Goal: Task Accomplishment & Management: Manage account settings

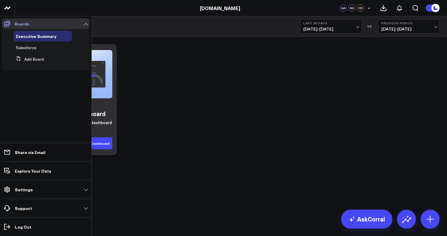
click at [87, 25] on link "Boards" at bounding box center [46, 23] width 88 height 11
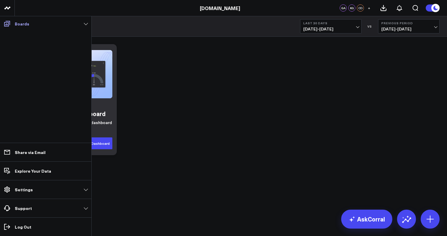
click at [87, 25] on link "Boards" at bounding box center [46, 23] width 88 height 11
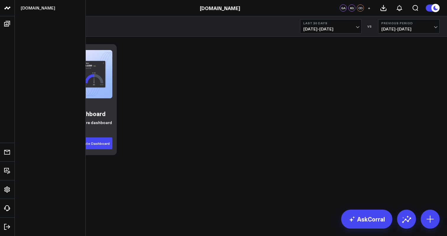
click at [9, 12] on link at bounding box center [7, 8] width 15 height 16
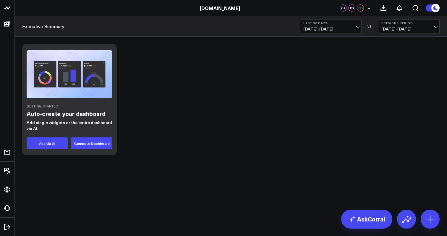
click at [207, 89] on div "Getting Started Auto-create your dashboard Add single widgets or the entire das…" at bounding box center [231, 99] width 424 height 117
click at [437, 149] on div "Getting Started Auto-create your dashboard Add single widgets or the entire das…" at bounding box center [231, 99] width 424 height 117
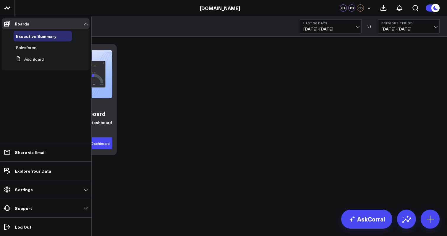
click at [6, 69] on ul "Executive Summary Salesforce Add Board" at bounding box center [46, 49] width 88 height 41
click at [11, 25] on span at bounding box center [7, 23] width 11 height 11
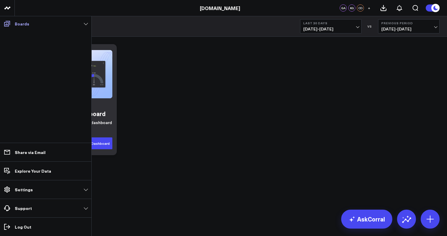
click at [14, 24] on link "Boards" at bounding box center [46, 23] width 88 height 11
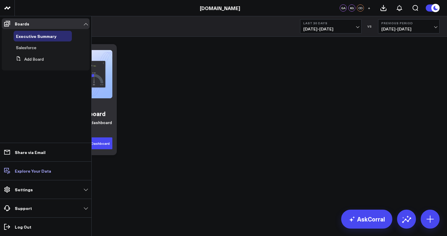
click at [36, 170] on p "Explore Your Data" at bounding box center [33, 170] width 36 height 5
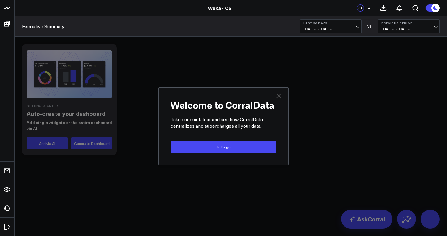
click at [280, 97] on icon at bounding box center [279, 95] width 5 height 5
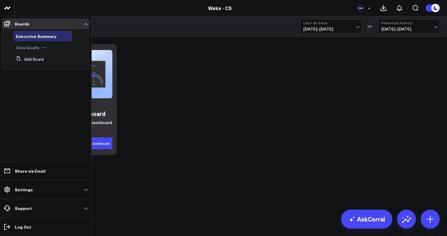
click at [29, 49] on span "Data Quality" at bounding box center [28, 48] width 24 height 6
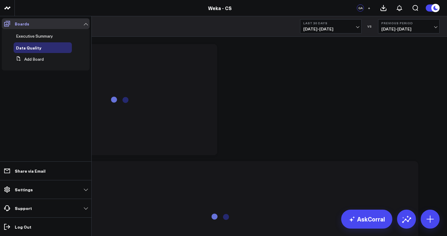
click at [9, 27] on span at bounding box center [7, 23] width 11 height 11
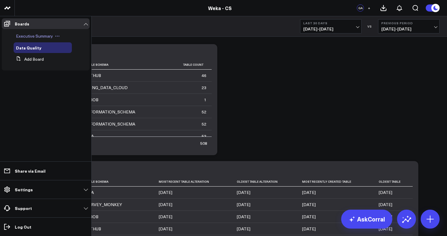
click at [39, 34] on span "Executive Summary" at bounding box center [34, 36] width 37 height 6
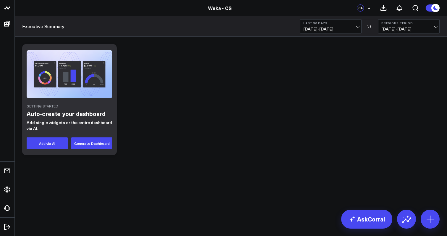
click at [222, 8] on link "Weka - CS" at bounding box center [220, 8] width 24 height 7
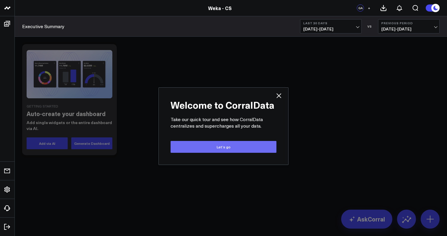
click at [249, 147] on button "Let’s go" at bounding box center [224, 147] width 106 height 12
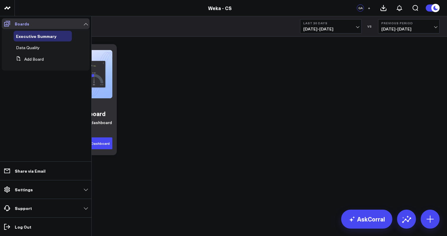
click at [85, 23] on link "Boards" at bounding box center [46, 23] width 88 height 11
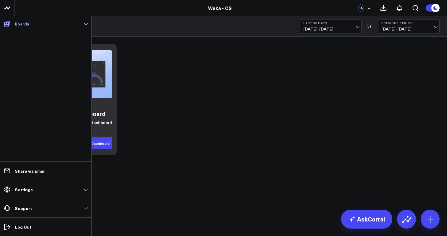
click at [85, 23] on link "Boards" at bounding box center [46, 23] width 88 height 11
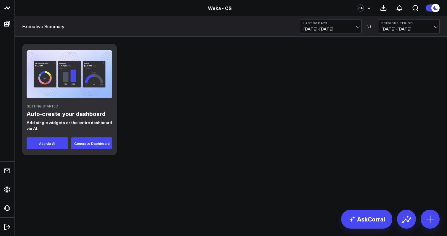
click at [118, 192] on div "Getting Started Auto-create your dashboard Add single widgets or the entire das…" at bounding box center [231, 115] width 433 height 157
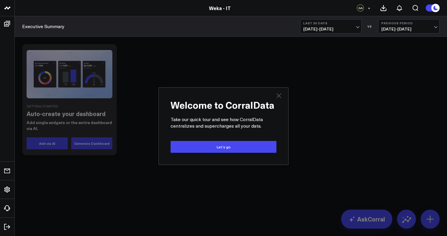
click at [282, 97] on icon at bounding box center [278, 95] width 7 height 7
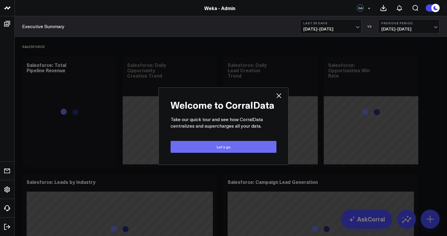
click at [200, 141] on button "Let’s go" at bounding box center [224, 147] width 106 height 12
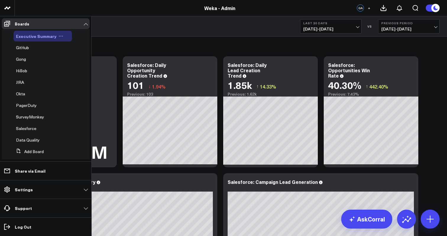
click at [43, 36] on span "Executive Summary" at bounding box center [36, 36] width 41 height 6
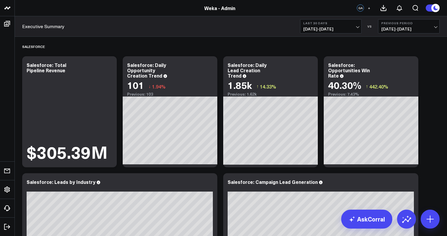
click at [370, 8] on span "+" at bounding box center [369, 8] width 3 height 4
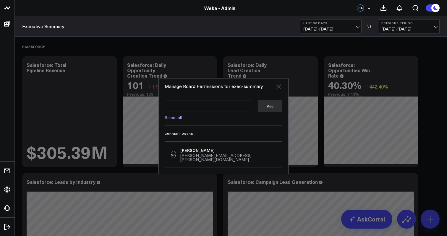
click at [279, 89] on icon at bounding box center [279, 86] width 5 height 5
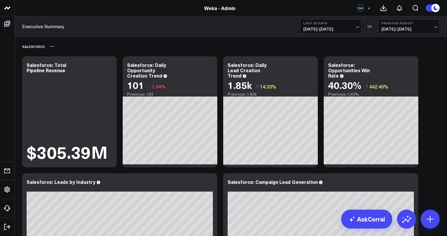
click at [188, 45] on div "Salesforce" at bounding box center [231, 47] width 418 height 14
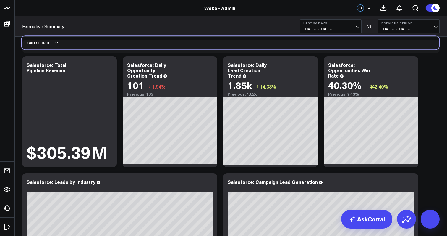
click at [188, 41] on div "Salesforce" at bounding box center [231, 43] width 418 height 14
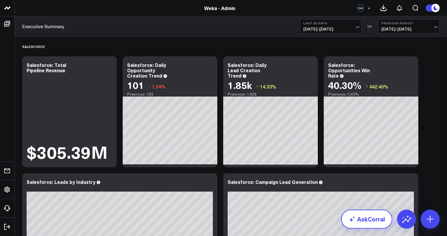
click at [372, 221] on link "AskCorral" at bounding box center [366, 218] width 51 height 19
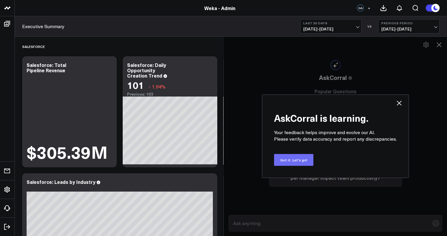
click at [298, 162] on button "Got it. Let's go!" at bounding box center [293, 160] width 39 height 12
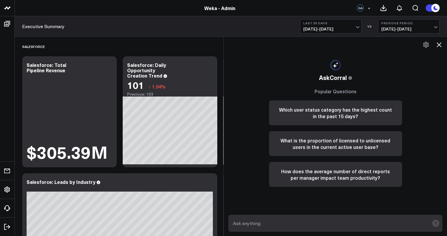
click at [274, 227] on textarea at bounding box center [331, 223] width 198 height 11
type textarea "Show me total pipeline for last quarter"
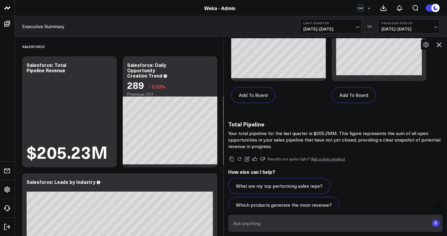
scroll to position [409, 0]
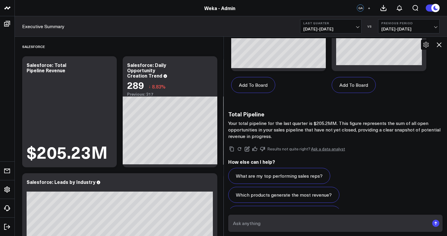
click at [288, 222] on textarea at bounding box center [331, 223] width 198 height 11
type textarea "compare this to prior year's quarter"
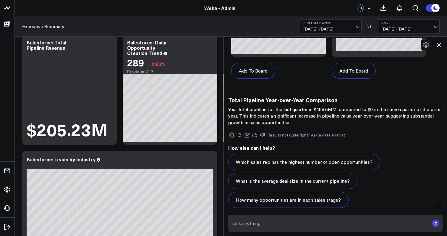
scroll to position [947, 0]
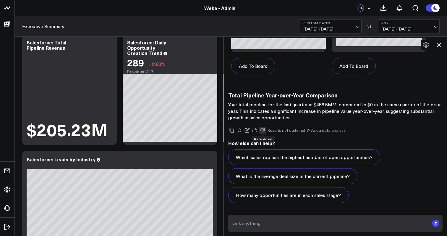
click at [262, 130] on icon at bounding box center [262, 130] width 5 height 5
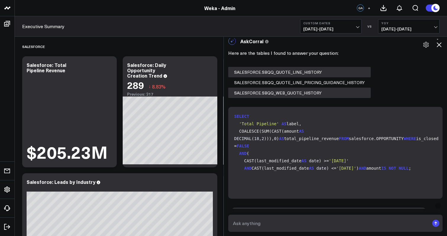
scroll to position [9, 0]
click at [291, 172] on code "SELECT 'Total Pipeline' AS label, COALESCE(SUM(CAST(amount AS DECIMAL ( 18 , 2 …" at bounding box center [336, 142] width 205 height 59
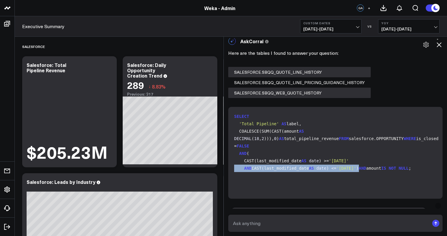
click at [292, 169] on code "SELECT 'Total Pipeline' AS label, COALESCE(SUM(CAST(amount AS DECIMAL ( 18 , 2 …" at bounding box center [336, 142] width 205 height 59
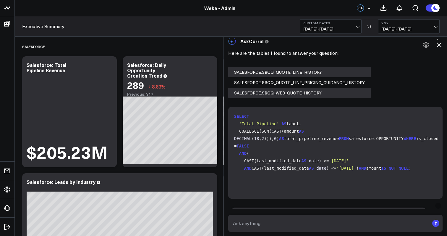
click at [292, 169] on code "SELECT 'Total Pipeline' AS label, COALESCE(SUM(CAST(amount AS DECIMAL ( 18 , 2 …" at bounding box center [336, 142] width 205 height 59
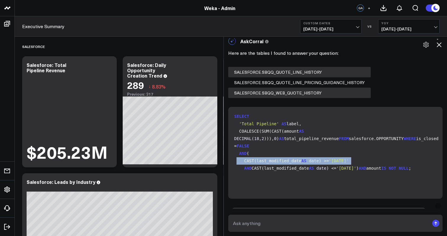
click at [294, 172] on code "SELECT 'Total Pipeline' AS label, COALESCE(SUM(CAST(amount AS DECIMAL ( 18 , 2 …" at bounding box center [336, 142] width 205 height 59
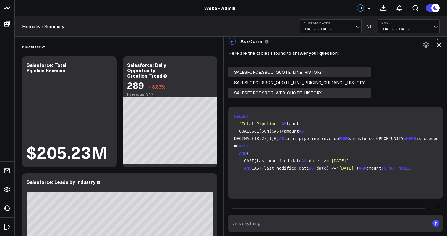
click at [294, 172] on code "SELECT 'Total Pipeline' AS label, COALESCE(SUM(CAST(amount AS DECIMAL ( 18 , 2 …" at bounding box center [336, 142] width 205 height 59
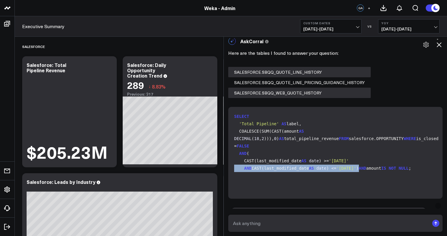
click at [294, 172] on code "SELECT 'Total Pipeline' AS label, COALESCE(SUM(CAST(amount AS DECIMAL ( 18 , 2 …" at bounding box center [336, 142] width 205 height 59
click at [296, 167] on code "SELECT 'Total Pipeline' AS label, COALESCE(SUM(CAST(amount AS DECIMAL ( 18 , 2 …" at bounding box center [336, 142] width 205 height 59
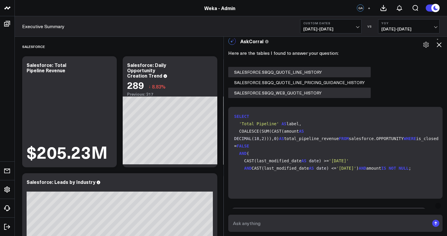
click at [296, 167] on code "SELECT 'Total Pipeline' AS label, COALESCE(SUM(CAST(amount AS DECIMAL ( 18 , 2 …" at bounding box center [336, 142] width 205 height 59
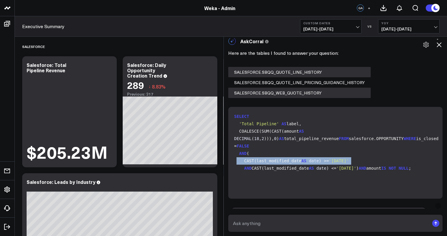
click at [295, 172] on code "SELECT 'Total Pipeline' AS label, COALESCE(SUM(CAST(amount AS DECIMAL ( 18 , 2 …" at bounding box center [336, 142] width 205 height 59
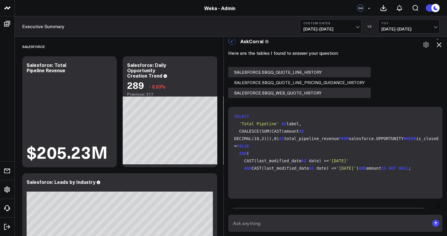
click at [295, 172] on code "SELECT 'Total Pipeline' AS label, COALESCE(SUM(CAST(amount AS DECIMAL ( 18 , 2 …" at bounding box center [336, 142] width 205 height 59
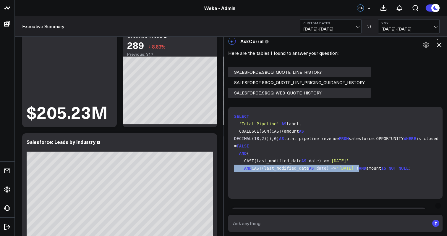
scroll to position [0, 0]
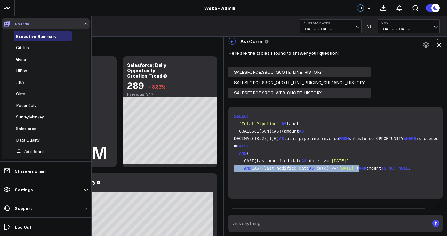
click at [20, 24] on p "Boards" at bounding box center [22, 23] width 14 height 5
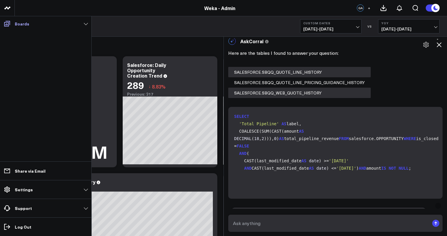
click at [20, 24] on p "Boards" at bounding box center [22, 23] width 14 height 5
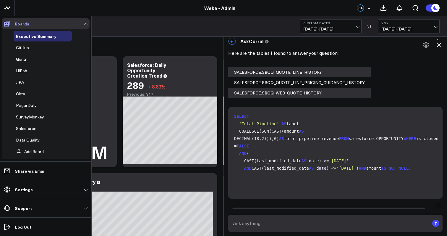
click at [69, 22] on link "Boards" at bounding box center [46, 23] width 88 height 11
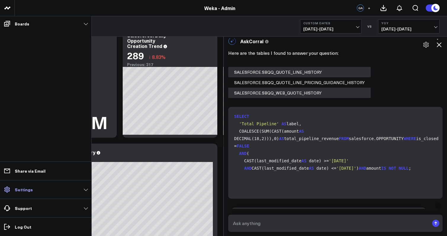
scroll to position [33, 0]
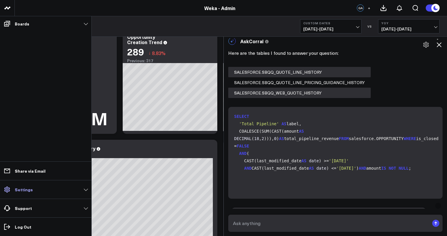
click at [55, 186] on link "Settings" at bounding box center [46, 189] width 88 height 11
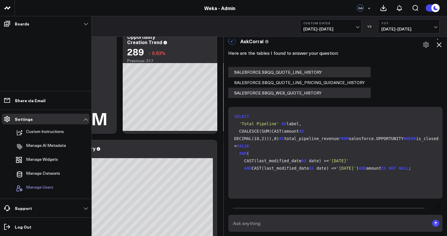
click at [48, 189] on span "Manage Users" at bounding box center [39, 188] width 27 height 7
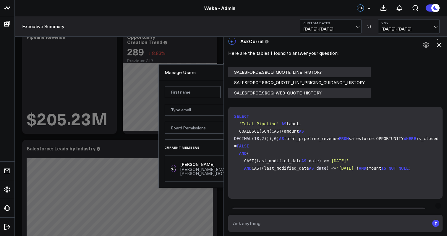
click at [438, 45] on icon at bounding box center [439, 44] width 7 height 7
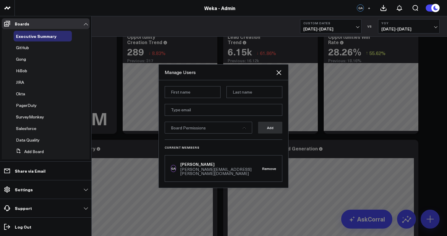
click at [249, 75] on div "Manage Users" at bounding box center [220, 72] width 111 height 7
click at [246, 132] on div "Board Permissions" at bounding box center [209, 128] width 88 height 12
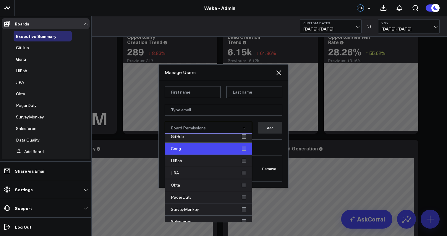
scroll to position [0, 0]
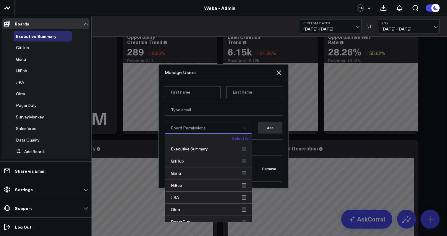
click at [256, 80] on div "Manage Users" at bounding box center [224, 72] width 130 height 16
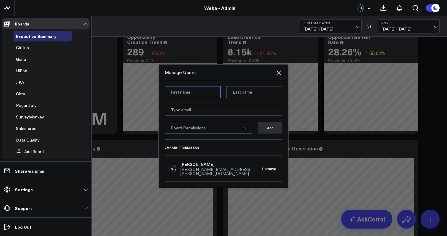
click at [209, 96] on input at bounding box center [193, 92] width 56 height 12
click at [232, 74] on div "Manage Users" at bounding box center [220, 72] width 111 height 7
click at [206, 95] on input at bounding box center [193, 92] width 56 height 12
type input "Bosmat"
